Goal: Task Accomplishment & Management: Manage account settings

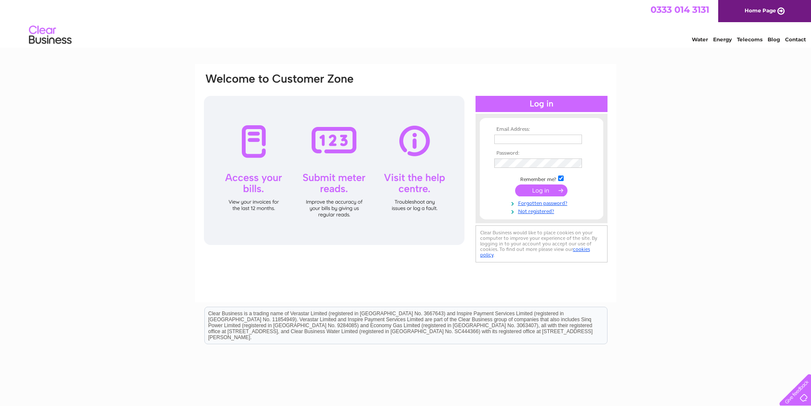
click at [541, 138] on input "text" at bounding box center [538, 139] width 88 height 9
type input "[EMAIL_ADDRESS][DOMAIN_NAME]"
click at [553, 190] on input "submit" at bounding box center [541, 191] width 52 height 12
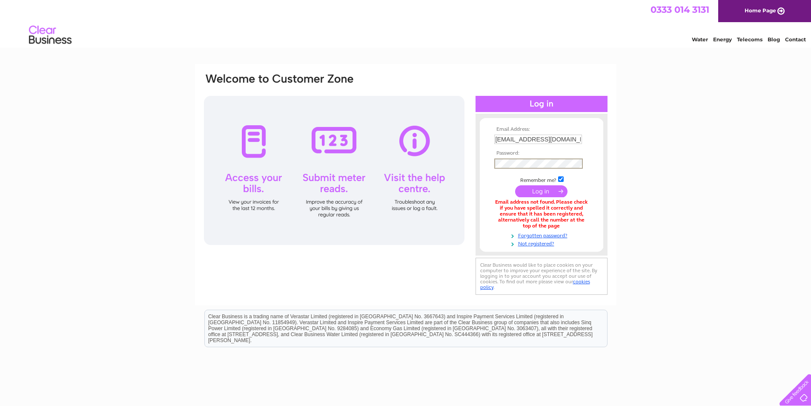
click at [557, 192] on input "submit" at bounding box center [541, 191] width 52 height 12
click at [515, 185] on input "submit" at bounding box center [541, 191] width 52 height 12
click at [540, 235] on link "Forgotten password?" at bounding box center [542, 234] width 97 height 8
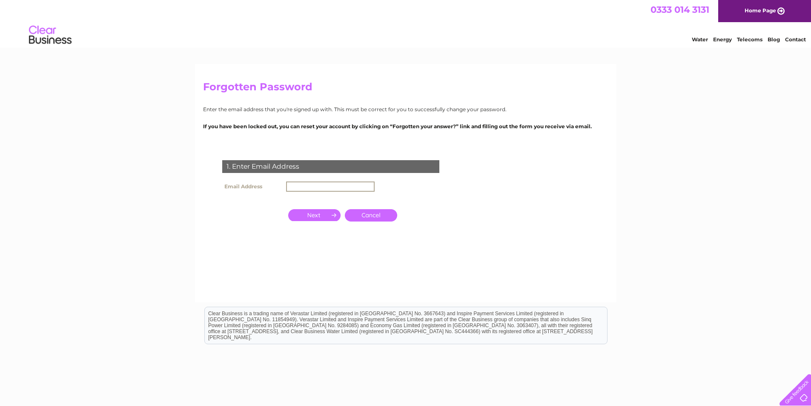
click at [313, 183] on input "text" at bounding box center [330, 186] width 89 height 10
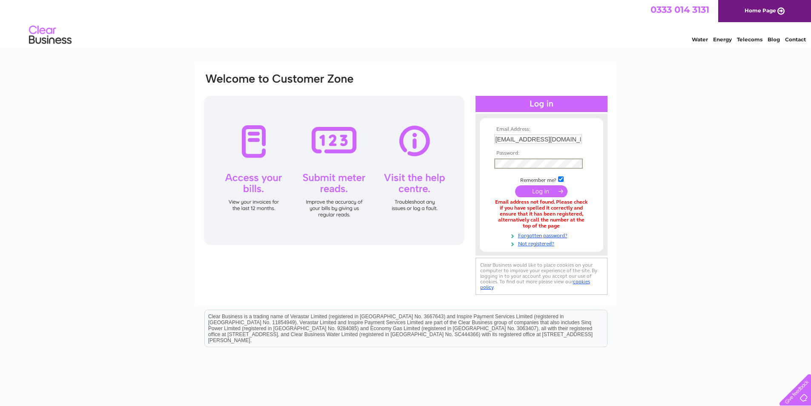
click at [542, 190] on input "submit" at bounding box center [541, 191] width 52 height 12
click at [541, 234] on link "Forgotten password?" at bounding box center [542, 234] width 97 height 8
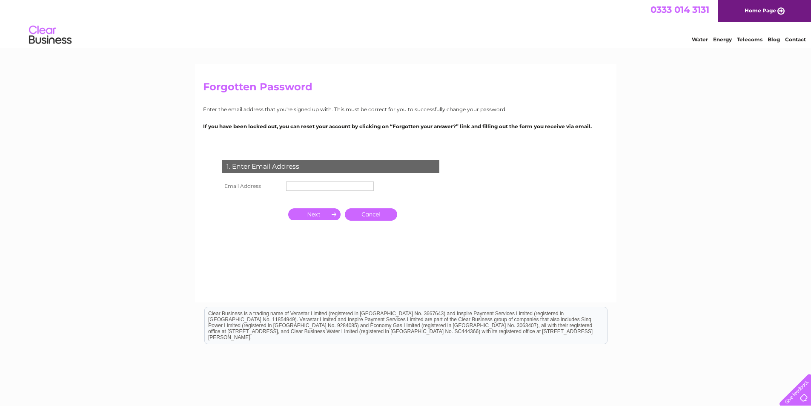
click at [320, 186] on input "text" at bounding box center [330, 185] width 88 height 9
click at [320, 215] on input "button" at bounding box center [314, 215] width 52 height 12
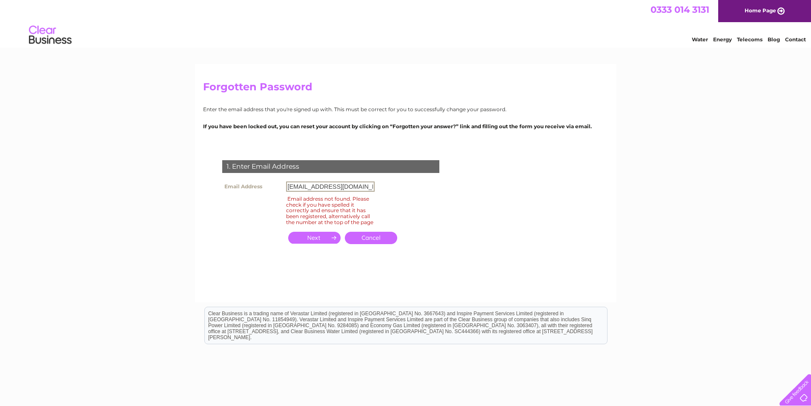
click at [330, 187] on input "[EMAIL_ADDRESS][DOMAIN_NAME]" at bounding box center [330, 186] width 89 height 10
click at [316, 242] on input "button" at bounding box center [314, 238] width 52 height 12
drag, startPoint x: 332, startPoint y: 187, endPoint x: 345, endPoint y: 186, distance: 13.3
click at [345, 186] on input "dulalzaman79@cleargmail.com" at bounding box center [330, 186] width 89 height 10
type input "[EMAIL_ADDRESS][DOMAIN_NAME]"
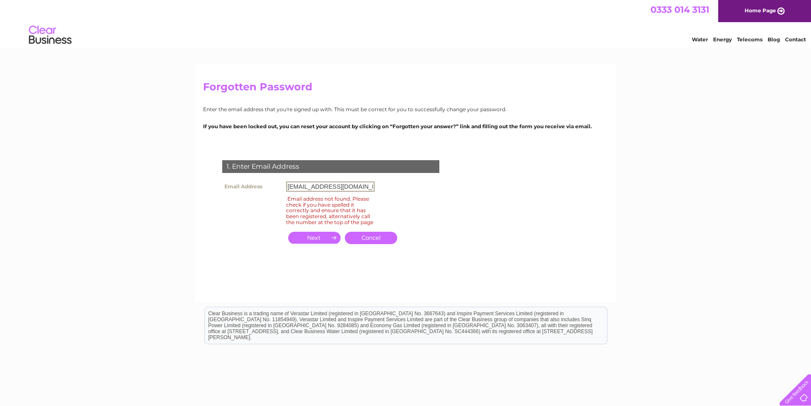
click at [324, 244] on input "button" at bounding box center [314, 238] width 52 height 12
click at [325, 242] on input "button" at bounding box center [314, 238] width 52 height 12
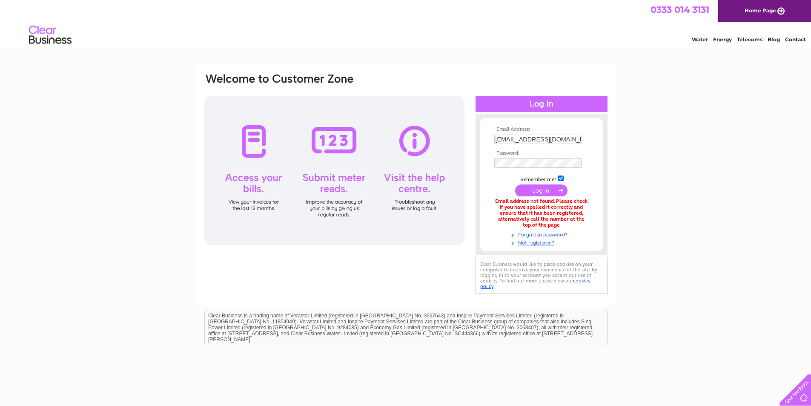
click at [548, 233] on link "Forgotten password?" at bounding box center [542, 234] width 97 height 8
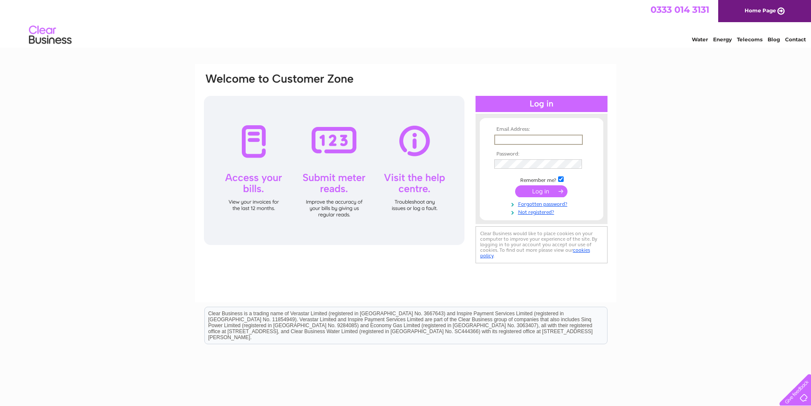
click at [526, 141] on input "text" at bounding box center [538, 140] width 89 height 10
type input "[EMAIL_ADDRESS][DOMAIN_NAME]"
click at [533, 191] on input "submit" at bounding box center [541, 190] width 52 height 12
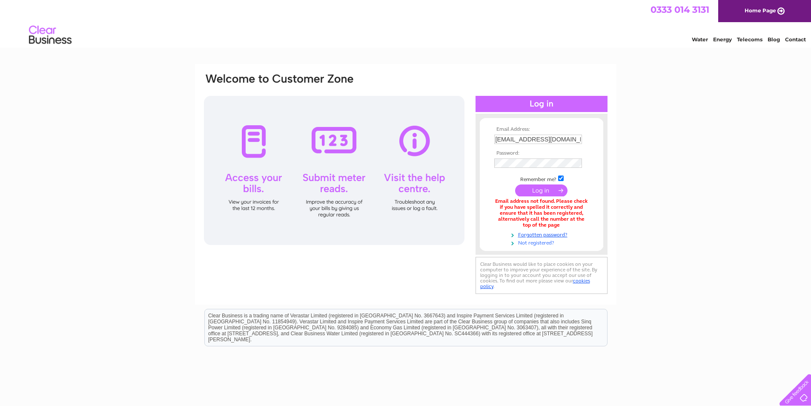
click at [540, 241] on link "Not registered?" at bounding box center [542, 242] width 97 height 8
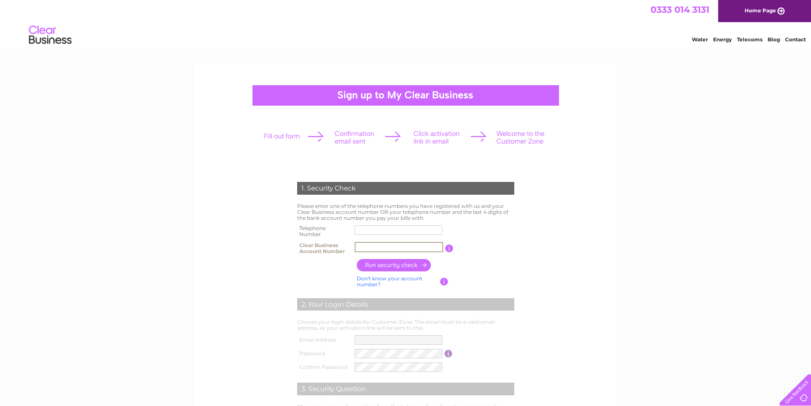
click at [380, 247] on input "text" at bounding box center [399, 247] width 89 height 10
paste input "570100"
type input "570100"
click at [381, 230] on input "text" at bounding box center [399, 230] width 89 height 10
type input "01215026644"
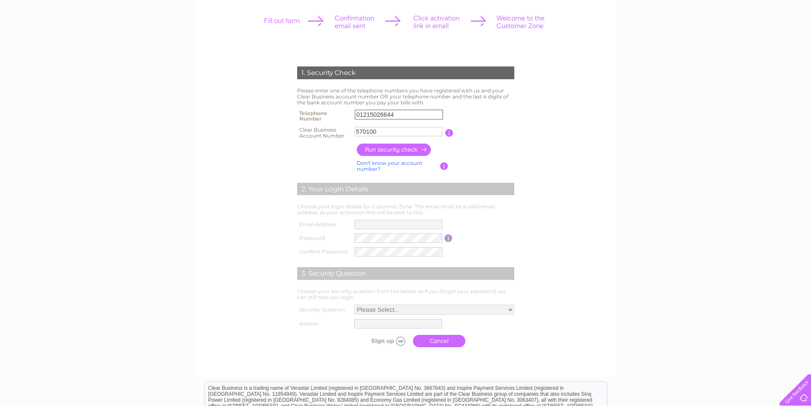
scroll to position [128, 0]
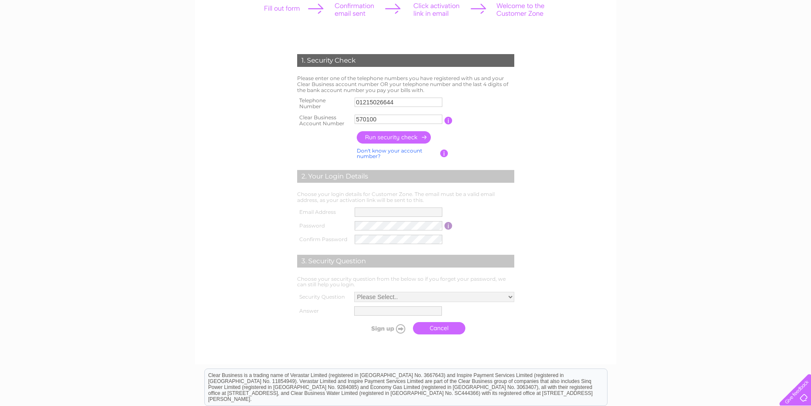
click at [395, 138] on input "button" at bounding box center [394, 137] width 75 height 12
type input "**********"
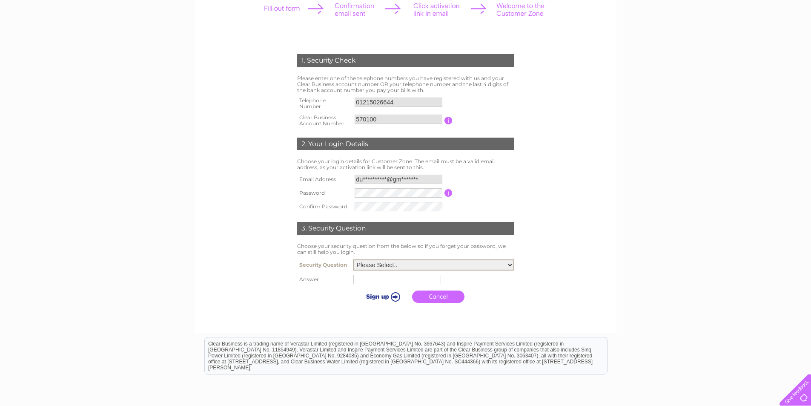
click at [407, 266] on select "Please Select.. In what town or city was your first job? In what town or city d…" at bounding box center [433, 264] width 161 height 11
select select "1"
click at [353, 260] on select "Please Select.. In what town or city was your first job? In what town or city d…" at bounding box center [433, 264] width 161 height 11
click at [397, 282] on input "text" at bounding box center [398, 279] width 89 height 10
type input "Birmingham"
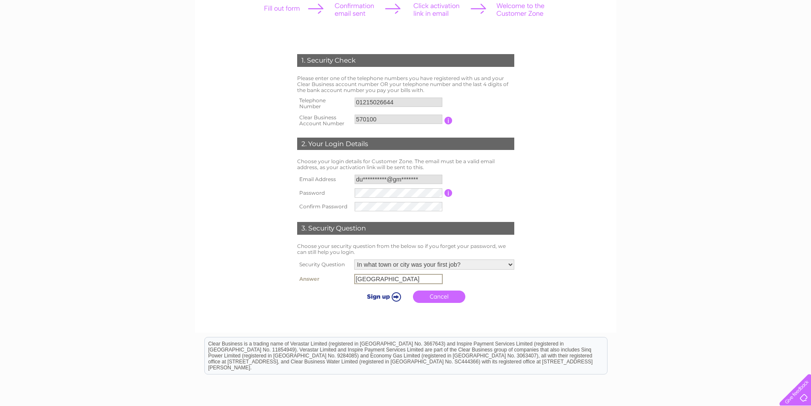
drag, startPoint x: 517, startPoint y: 289, endPoint x: 475, endPoint y: 303, distance: 44.3
click at [517, 290] on div "1. Security Check Please enter one of the telephone numbers you have registered…" at bounding box center [405, 176] width 257 height 261
click at [376, 293] on input "submit" at bounding box center [382, 295] width 52 height 12
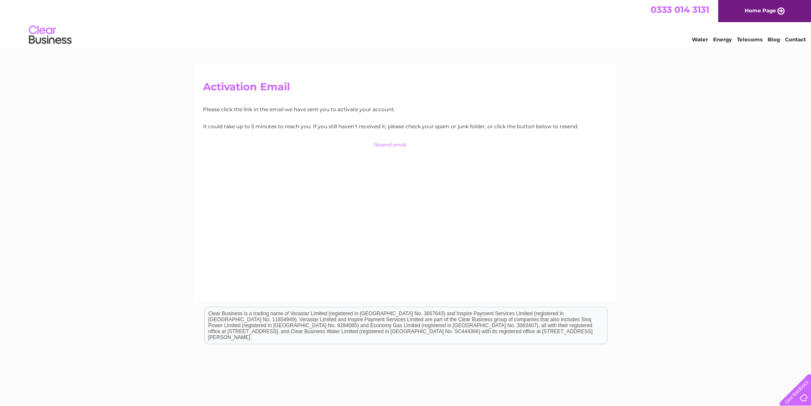
click at [385, 143] on input "button" at bounding box center [406, 145] width 84 height 12
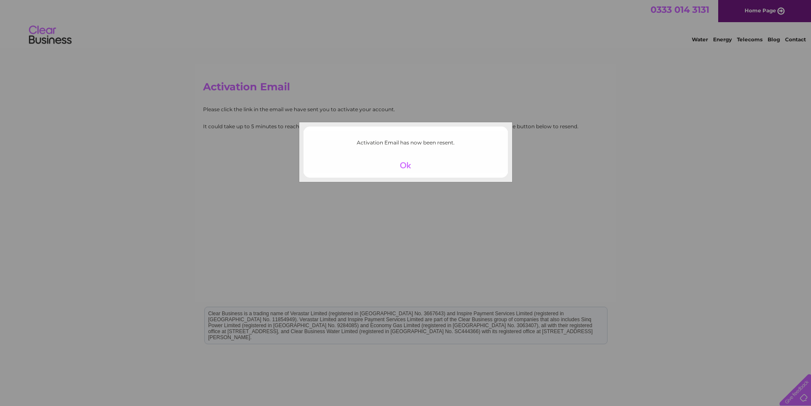
click at [406, 162] on div at bounding box center [405, 165] width 52 height 12
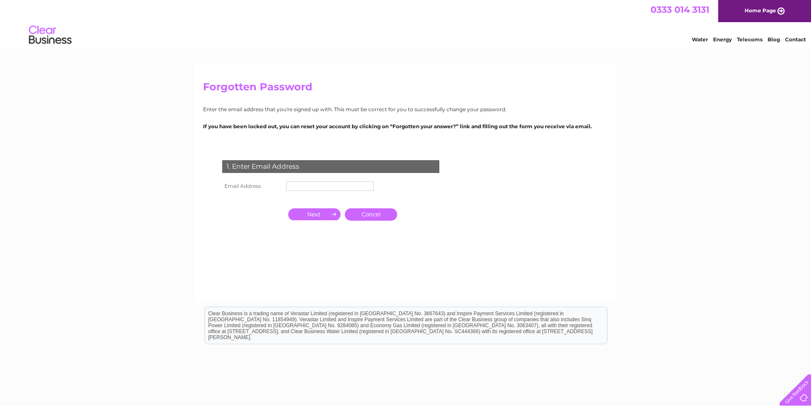
drag, startPoint x: 337, startPoint y: 185, endPoint x: 344, endPoint y: 189, distance: 8.8
click at [337, 185] on input "text" at bounding box center [330, 185] width 88 height 9
click at [327, 186] on input "dulalzaman79@gmail.com" at bounding box center [330, 186] width 89 height 10
type input "dulalzaman79+clear@gmail.com"
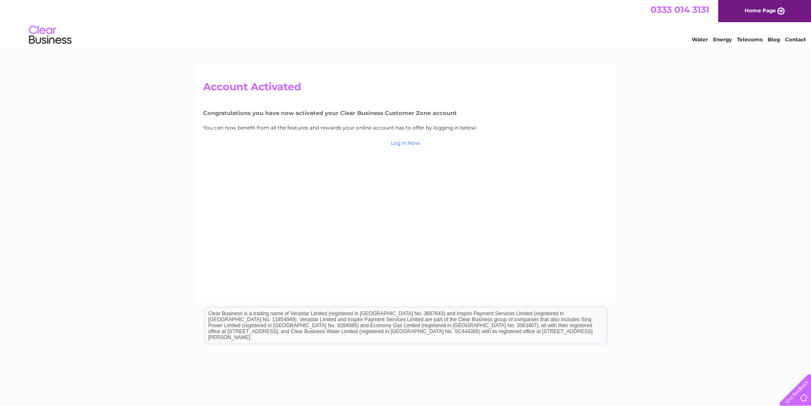
click at [399, 143] on link "Log in Now" at bounding box center [405, 143] width 29 height 6
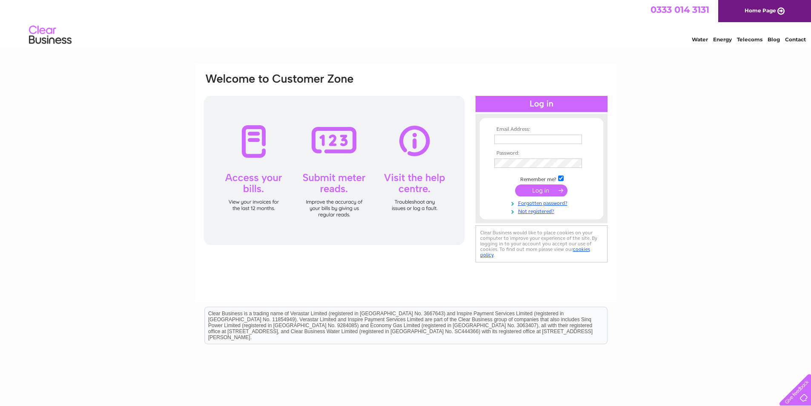
click at [527, 144] on td at bounding box center [541, 139] width 99 height 14
click at [524, 136] on input "text" at bounding box center [538, 139] width 88 height 9
type input "dulalzaman79@gmail.com"
click at [534, 189] on input "submit" at bounding box center [541, 191] width 52 height 12
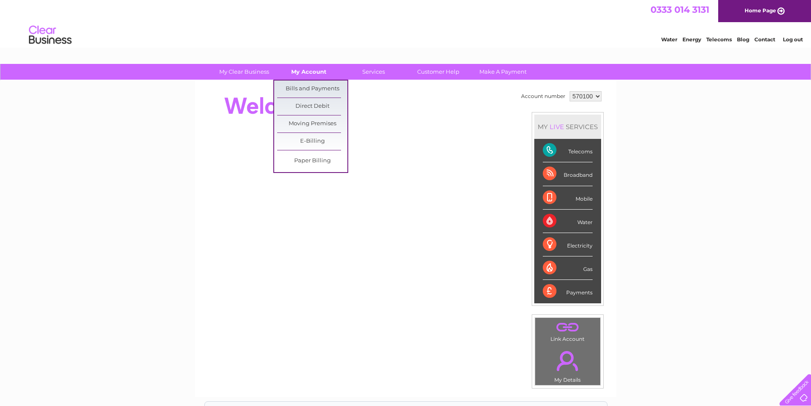
click at [307, 75] on link "My Account" at bounding box center [309, 72] width 70 height 16
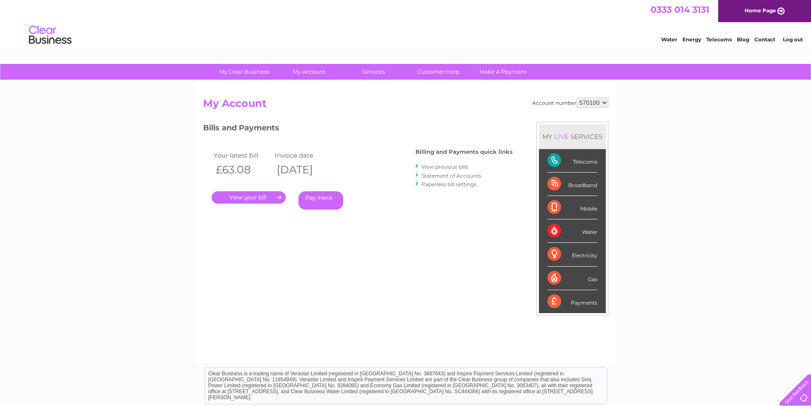
click at [255, 198] on link "." at bounding box center [249, 197] width 74 height 12
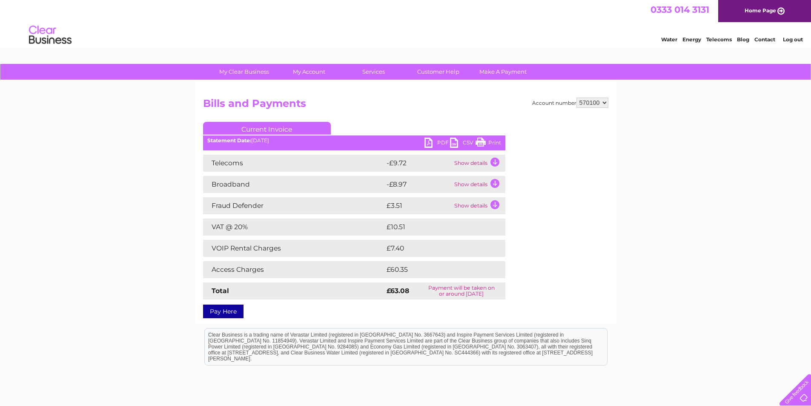
click at [439, 138] on link "PDF" at bounding box center [437, 144] width 26 height 12
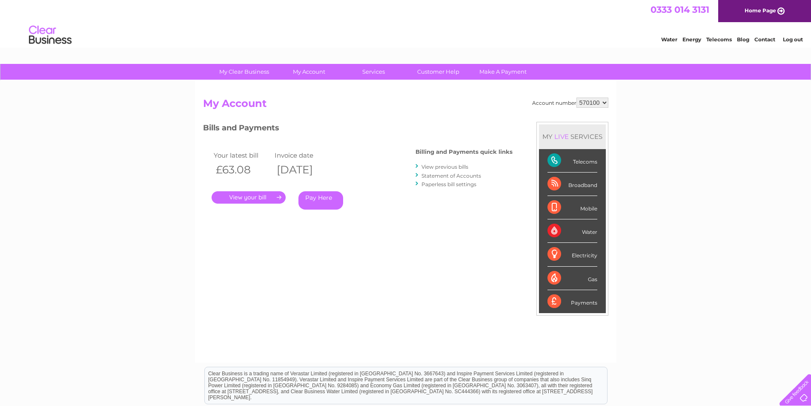
click at [265, 198] on link "." at bounding box center [249, 197] width 74 height 12
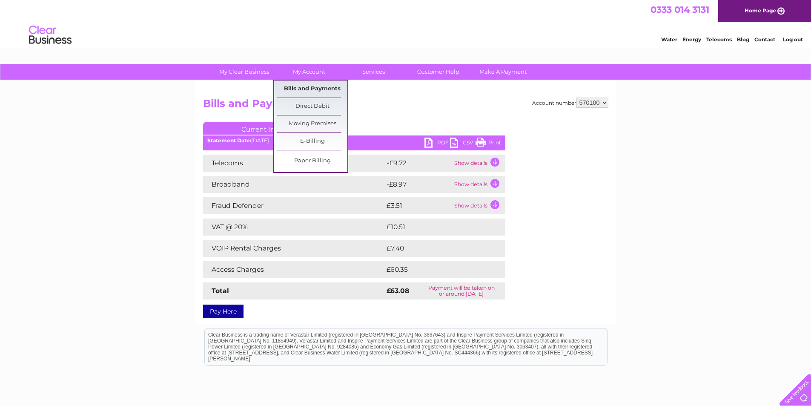
click at [314, 87] on link "Bills and Payments" at bounding box center [312, 88] width 70 height 17
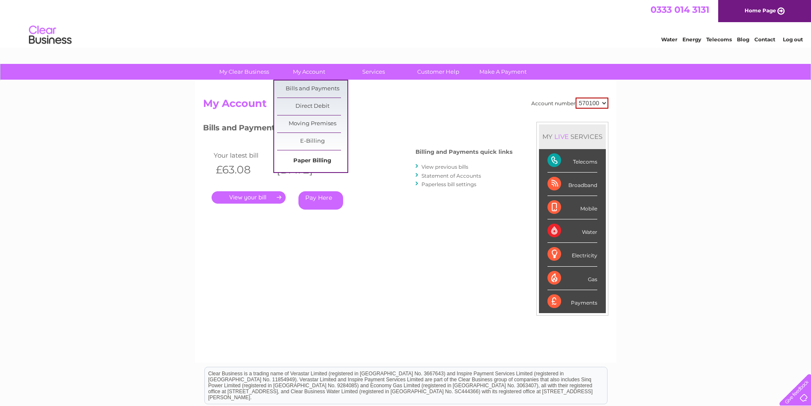
click at [316, 158] on link "Paper Billing" at bounding box center [312, 160] width 70 height 17
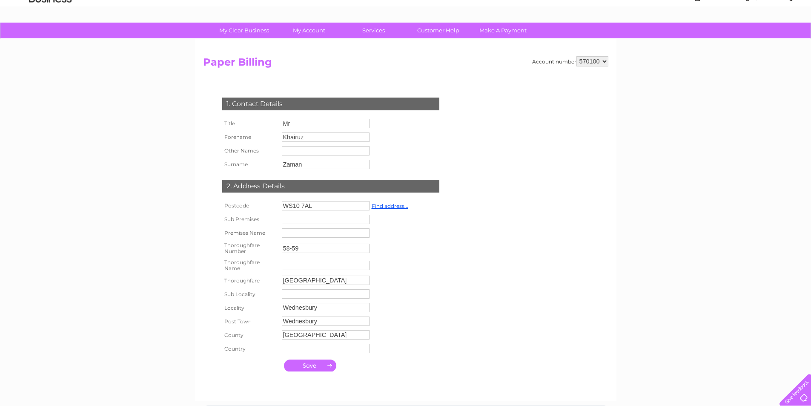
scroll to position [128, 0]
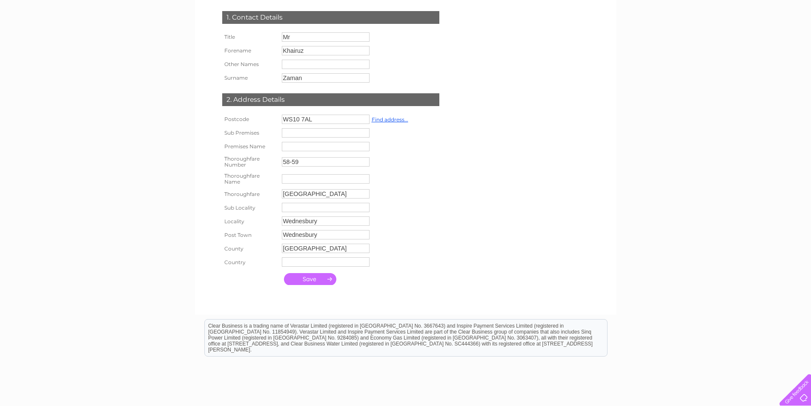
click at [322, 276] on input "submit" at bounding box center [310, 279] width 52 height 12
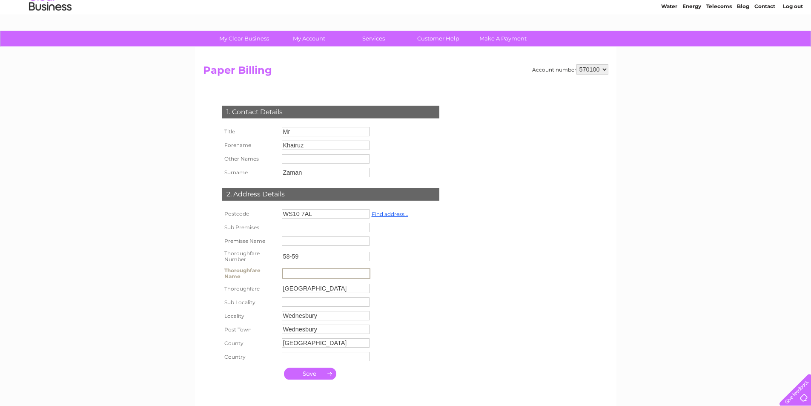
scroll to position [18, 0]
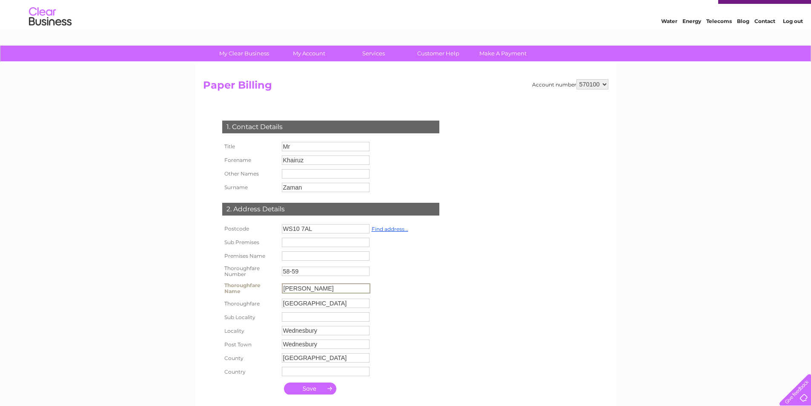
type input "Mr Zaman"
click at [324, 388] on input "submit" at bounding box center [310, 388] width 52 height 12
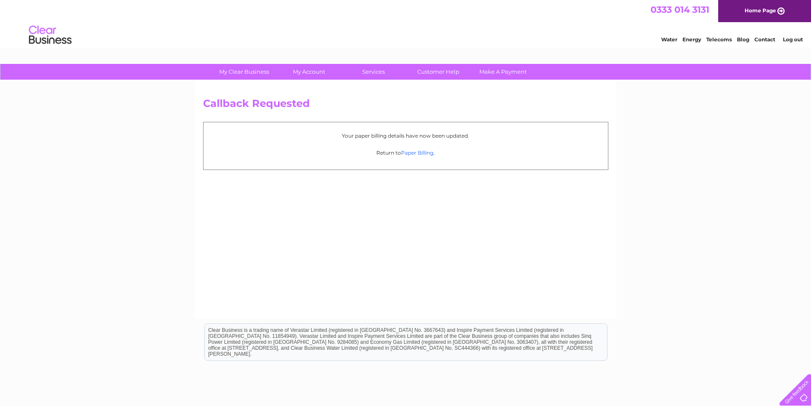
click at [414, 152] on link "Paper Billing" at bounding box center [417, 152] width 32 height 6
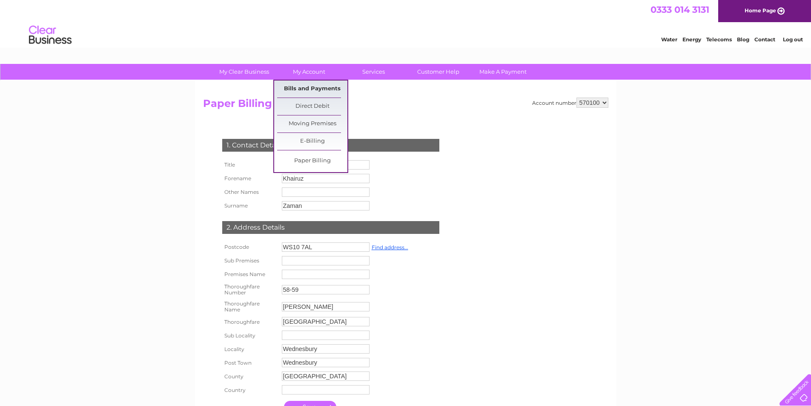
click at [315, 88] on link "Bills and Payments" at bounding box center [312, 88] width 70 height 17
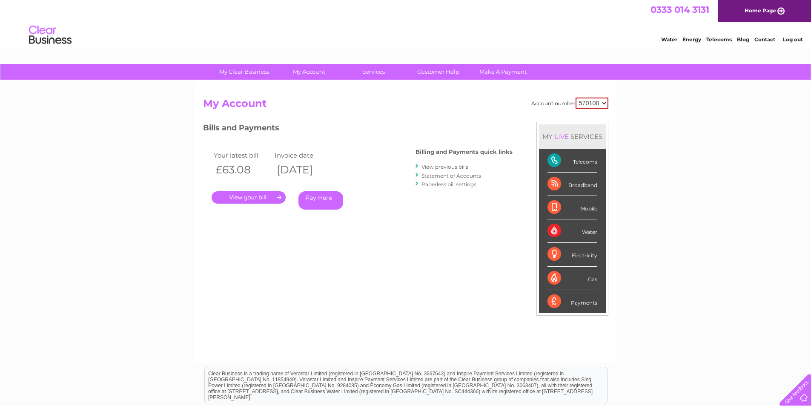
click at [435, 168] on link "View previous bills" at bounding box center [444, 166] width 47 height 6
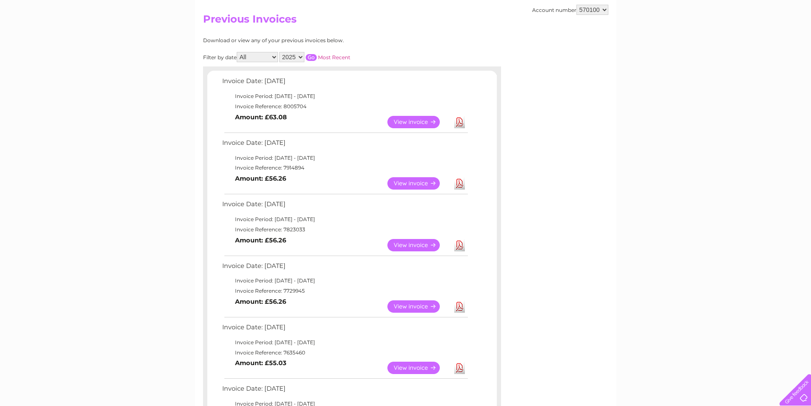
scroll to position [85, 0]
click at [411, 183] on link "View" at bounding box center [418, 182] width 63 height 12
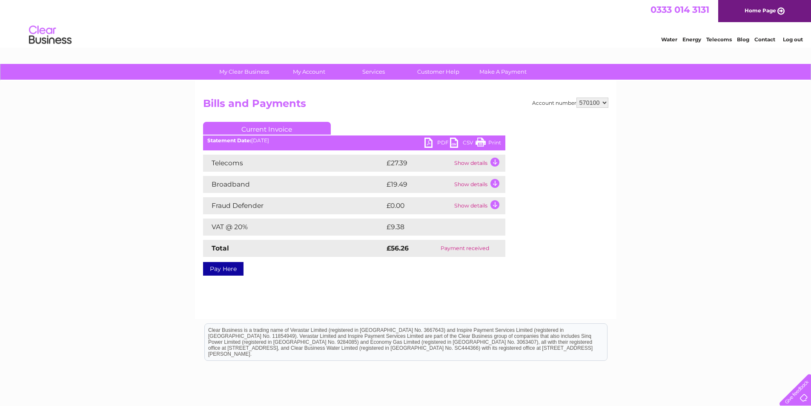
click at [433, 140] on link "PDF" at bounding box center [437, 144] width 26 height 12
drag, startPoint x: 213, startPoint y: 206, endPoint x: 419, endPoint y: 208, distance: 206.1
click at [419, 208] on tr "Fraud Defender £0.00 Show details" at bounding box center [354, 205] width 302 height 17
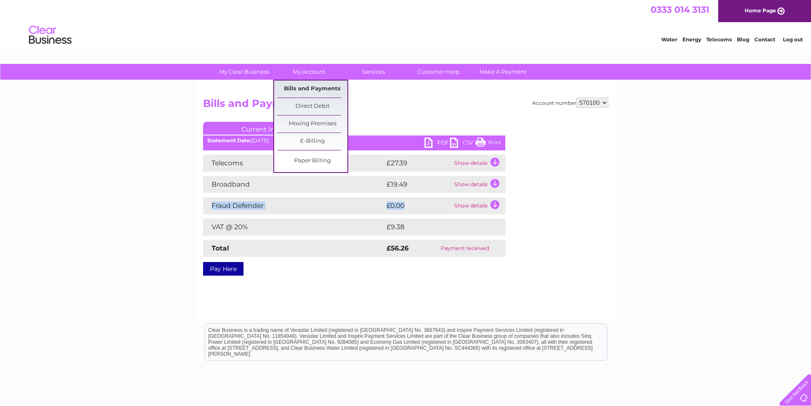
click at [319, 87] on link "Bills and Payments" at bounding box center [312, 88] width 70 height 17
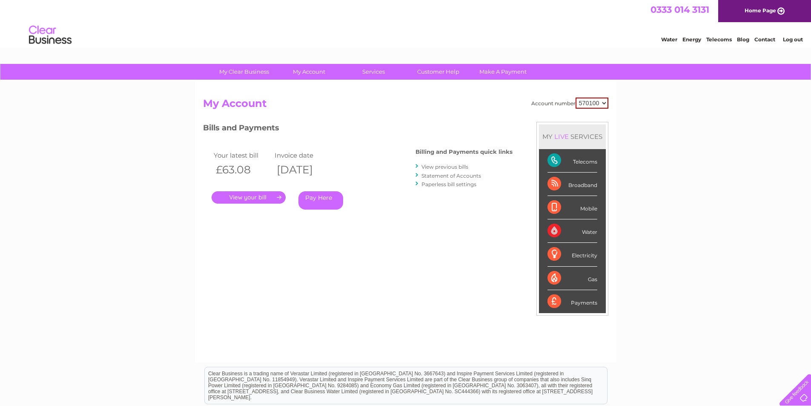
click at [442, 163] on link "View previous bills" at bounding box center [444, 166] width 47 height 6
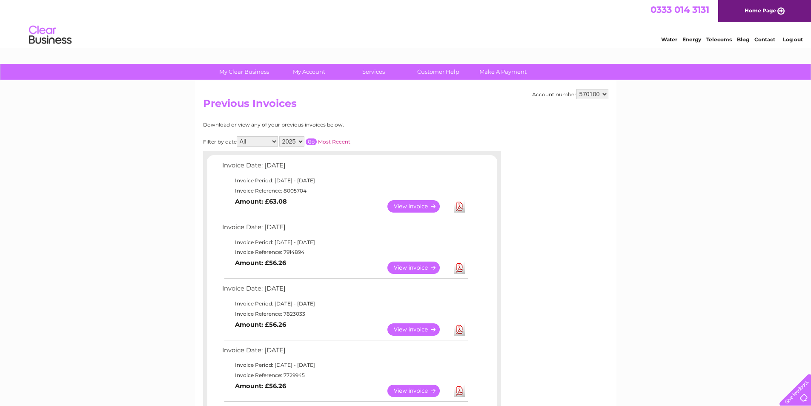
click at [401, 206] on link "View" at bounding box center [418, 206] width 63 height 12
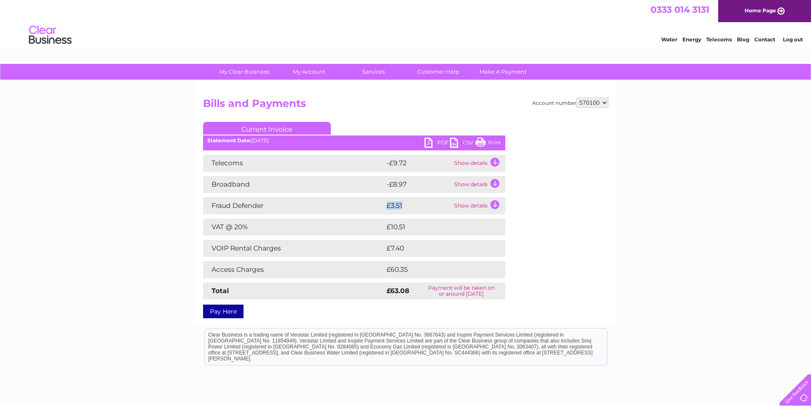
drag, startPoint x: 383, startPoint y: 205, endPoint x: 407, endPoint y: 205, distance: 24.3
click at [407, 205] on tr "Fraud Defender £3.51 Show details" at bounding box center [354, 205] width 302 height 17
click at [493, 163] on td "Show details" at bounding box center [478, 163] width 53 height 17
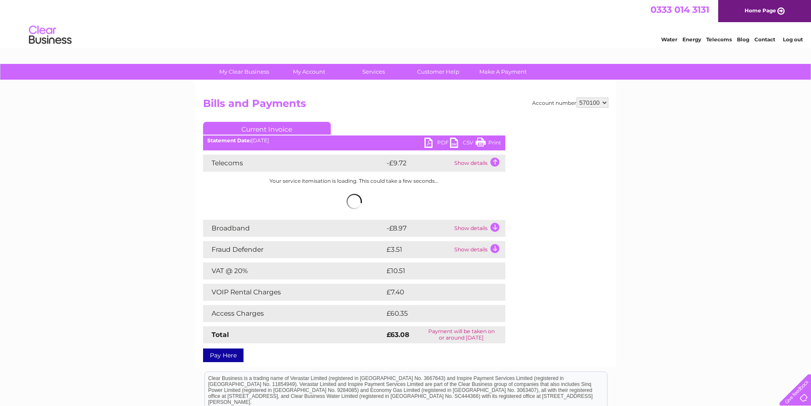
click at [496, 226] on td "Show details" at bounding box center [478, 228] width 53 height 17
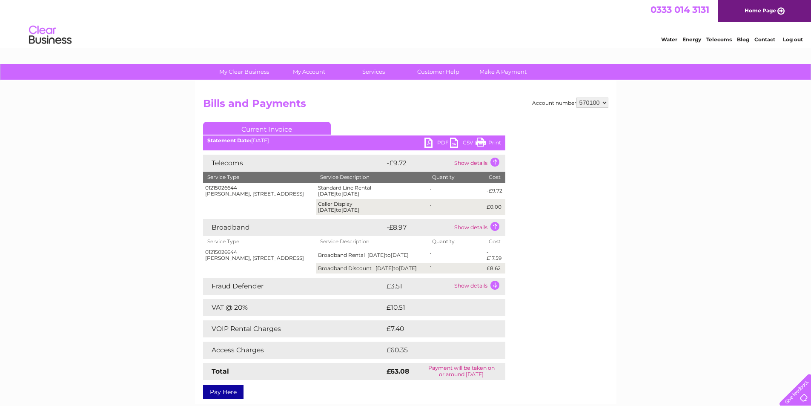
click at [495, 287] on td "Show details" at bounding box center [478, 286] width 53 height 17
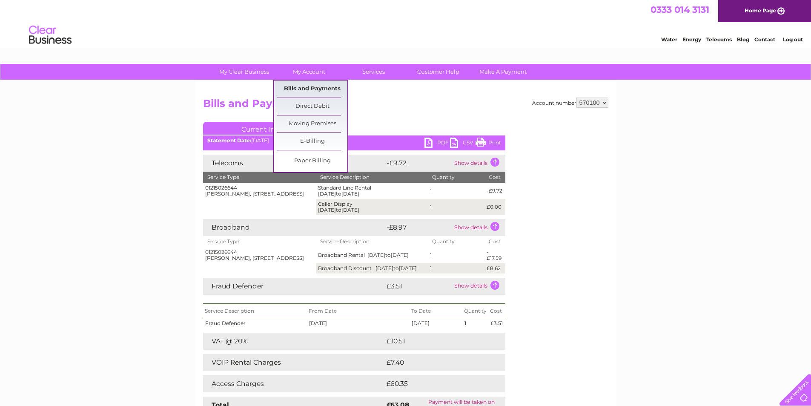
click at [316, 92] on link "Bills and Payments" at bounding box center [312, 88] width 70 height 17
click at [318, 87] on link "Bills and Payments" at bounding box center [312, 88] width 70 height 17
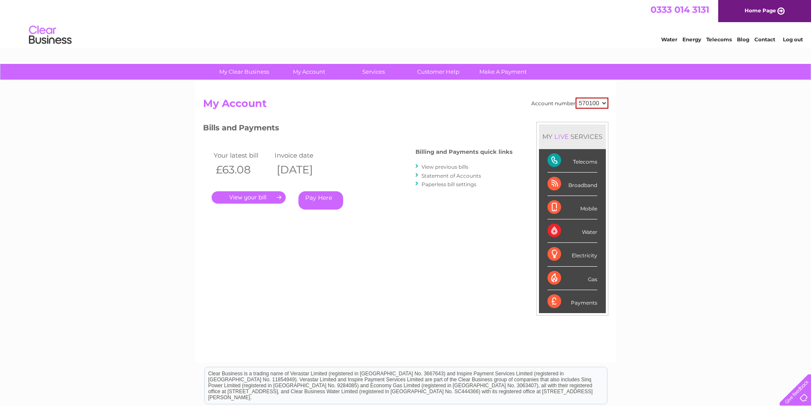
click at [429, 166] on link "View previous bills" at bounding box center [444, 166] width 47 height 6
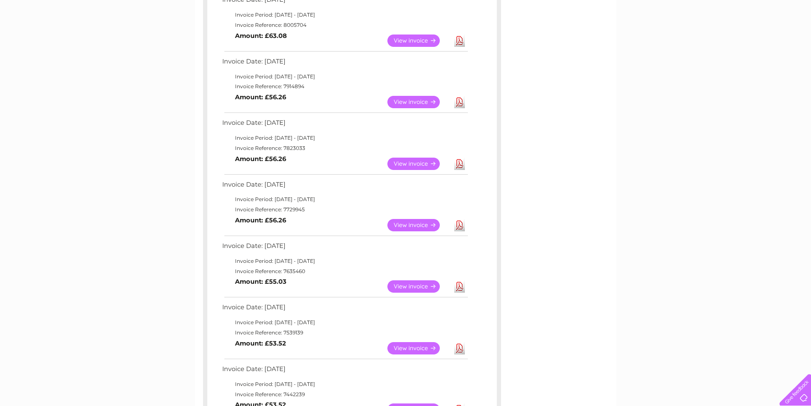
scroll to position [85, 0]
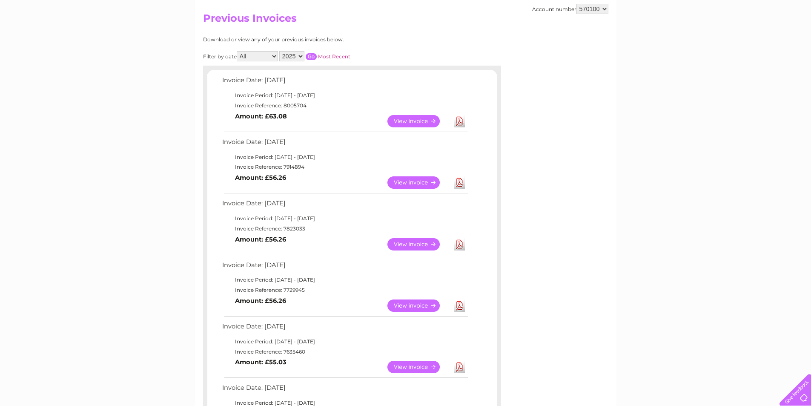
click at [419, 244] on link "View" at bounding box center [418, 244] width 63 height 12
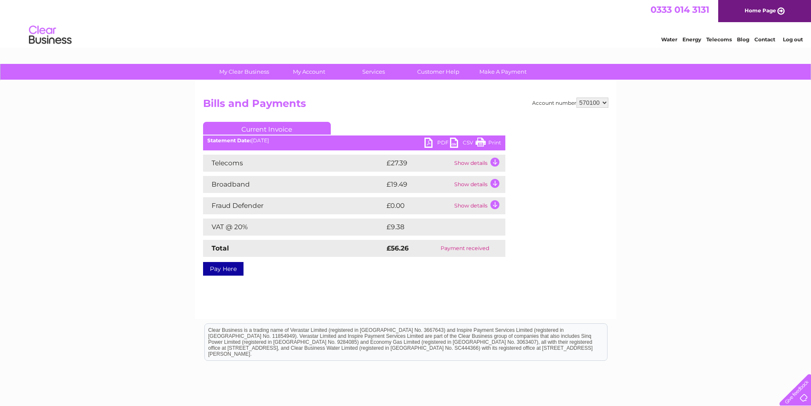
click at [437, 139] on link "PDF" at bounding box center [437, 144] width 26 height 12
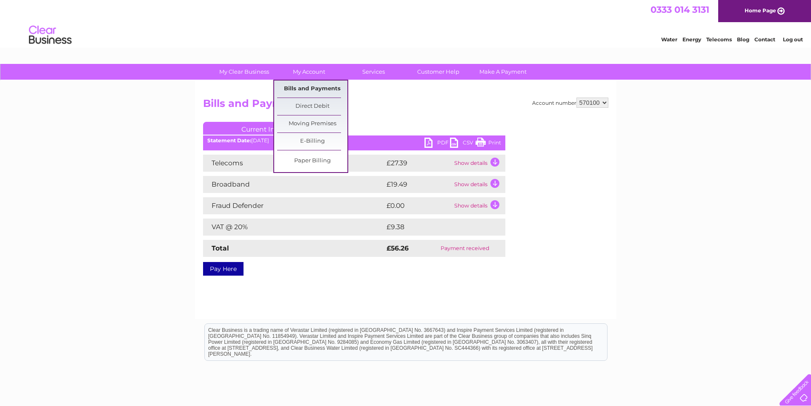
click at [312, 92] on link "Bills and Payments" at bounding box center [312, 88] width 70 height 17
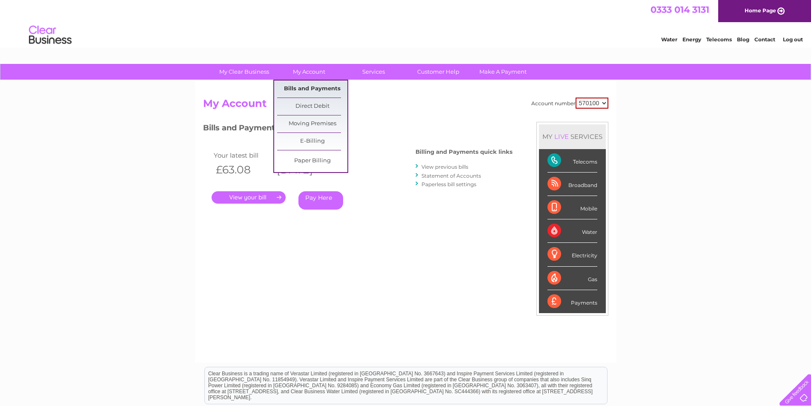
click at [306, 86] on link "Bills and Payments" at bounding box center [312, 88] width 70 height 17
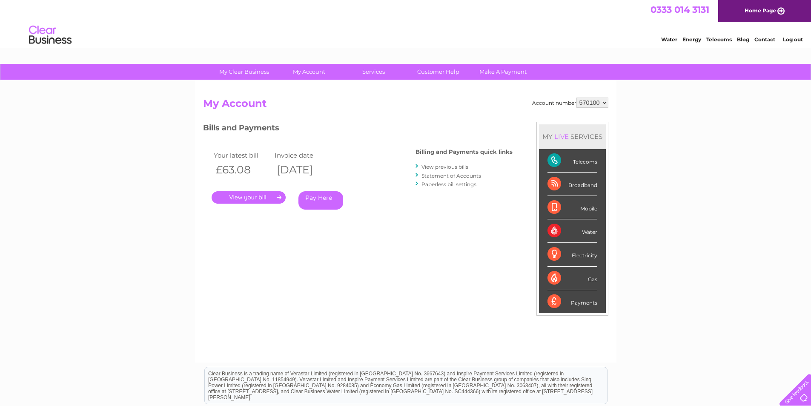
click at [595, 105] on select "570100" at bounding box center [592, 102] width 32 height 10
click at [596, 104] on select "570100" at bounding box center [592, 102] width 32 height 10
click at [436, 166] on link "View previous bills" at bounding box center [444, 166] width 47 height 6
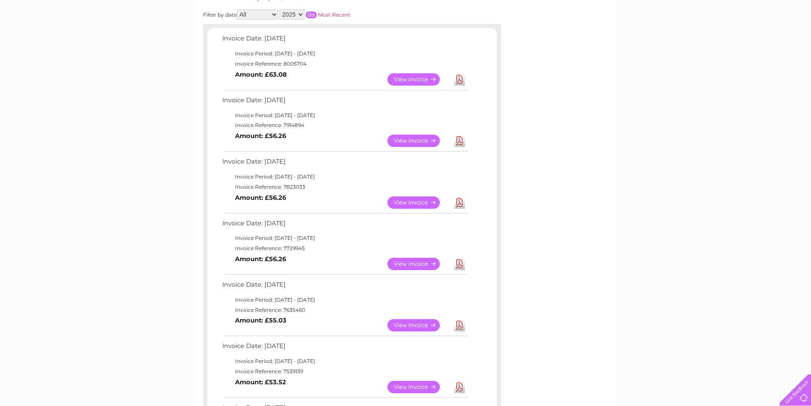
scroll to position [128, 0]
click at [407, 261] on link "View" at bounding box center [418, 263] width 63 height 12
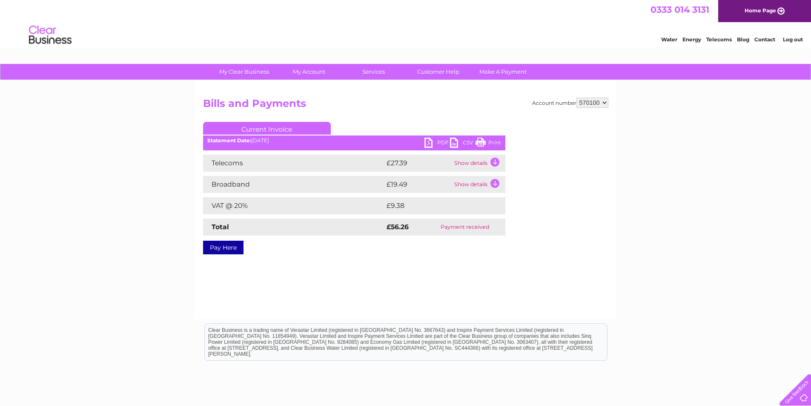
click at [436, 141] on link "PDF" at bounding box center [437, 144] width 26 height 12
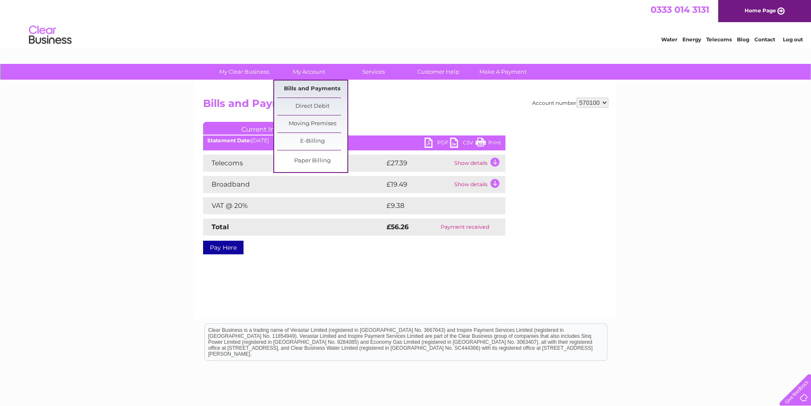
click at [314, 92] on link "Bills and Payments" at bounding box center [312, 88] width 70 height 17
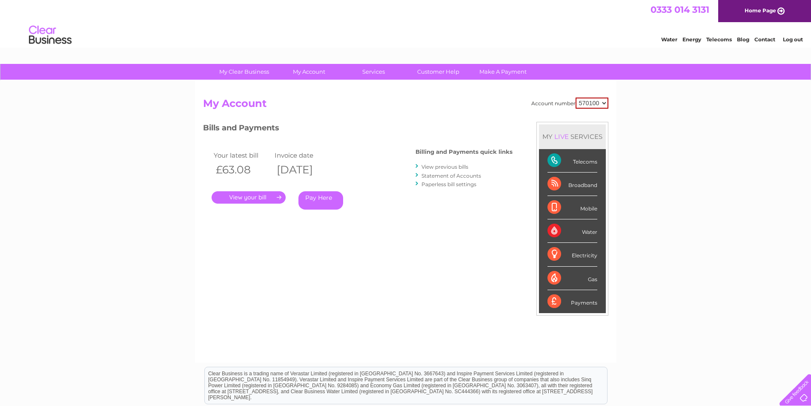
click at [438, 185] on link "Paperless bill settings" at bounding box center [448, 184] width 55 height 6
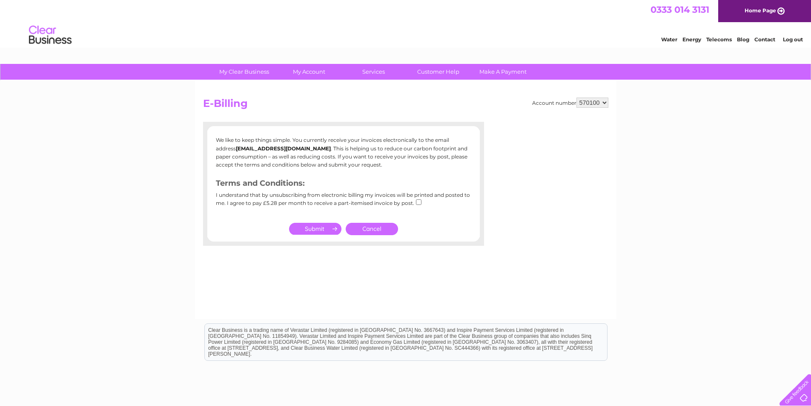
click at [381, 227] on link "Cancel" at bounding box center [372, 229] width 52 height 12
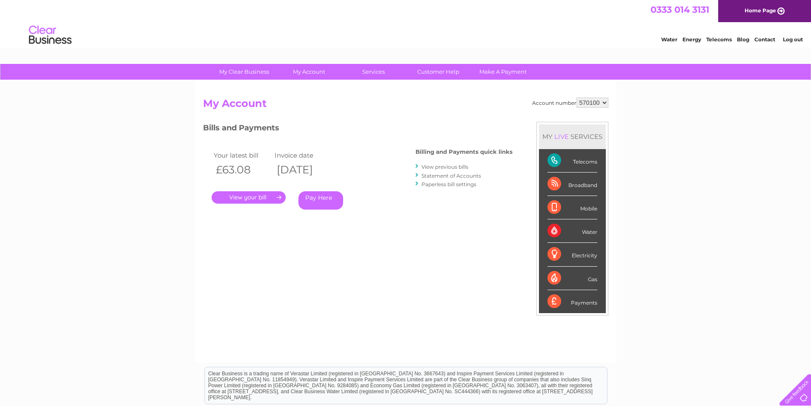
click at [442, 165] on link "View previous bills" at bounding box center [444, 166] width 47 height 6
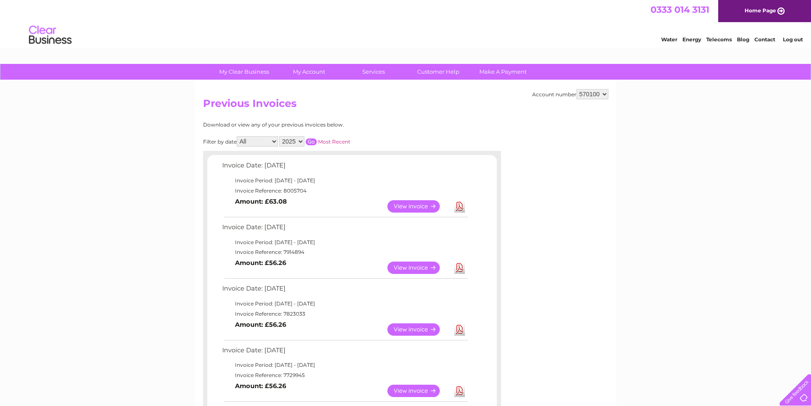
click at [796, 39] on link "Log out" at bounding box center [793, 39] width 20 height 6
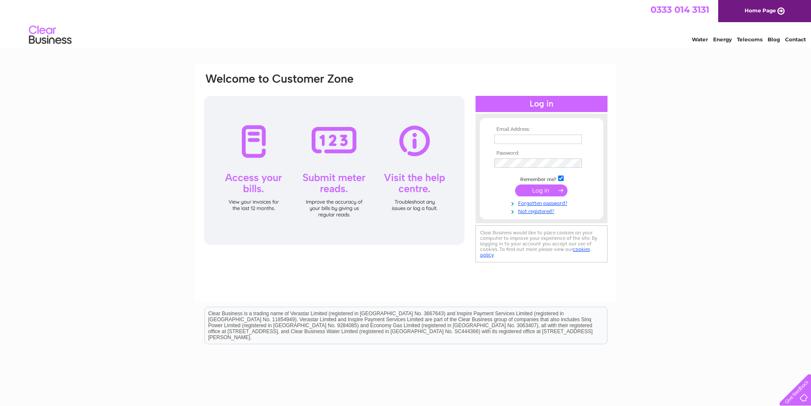
click at [512, 137] on input "text" at bounding box center [538, 139] width 88 height 9
type input "[EMAIL_ADDRESS][DOMAIN_NAME]"
